Goal: Information Seeking & Learning: Learn about a topic

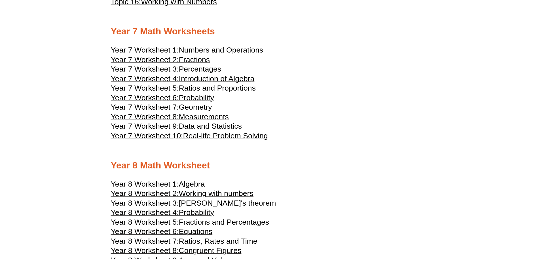
scroll to position [1416, 0]
click at [198, 124] on span "Data and Statistics" at bounding box center [210, 125] width 63 height 9
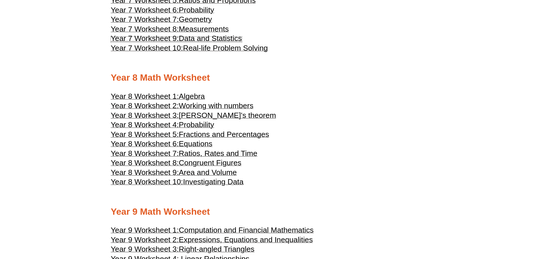
scroll to position [1503, 0]
click at [196, 182] on span "Investigating Data" at bounding box center [213, 182] width 60 height 9
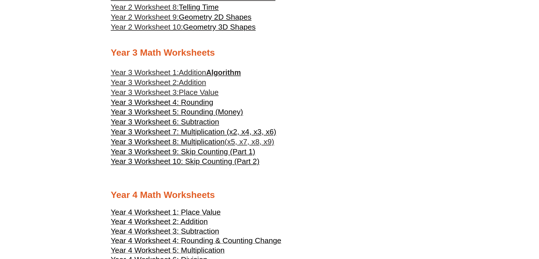
scroll to position [601, 0]
click at [203, 91] on span "Place Value" at bounding box center [199, 92] width 40 height 9
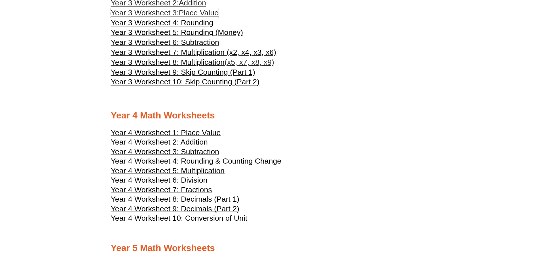
scroll to position [686, 0]
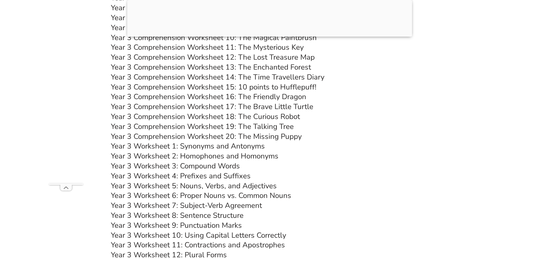
scroll to position [1967, 0]
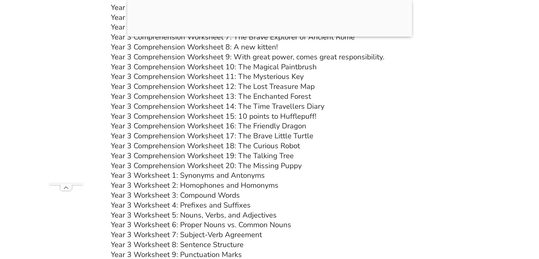
drag, startPoint x: 402, startPoint y: 0, endPoint x: 387, endPoint y: 125, distance: 126.0
click at [387, 125] on h3 "Year 3 Comprehension Worksheet 16: The Friendly Dragon" at bounding box center [270, 126] width 318 height 10
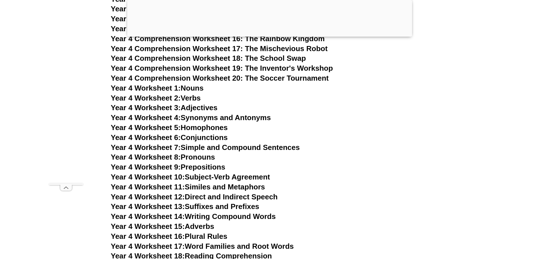
scroll to position [2506, 0]
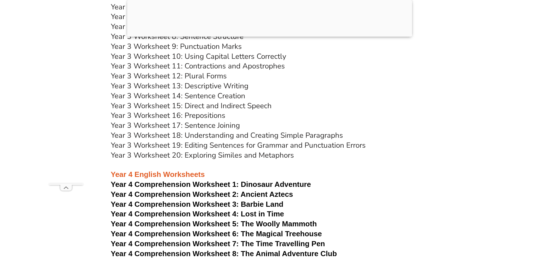
scroll to position [2176, 0]
click at [262, 183] on span "Dinosaur Adventure" at bounding box center [276, 184] width 70 height 9
